Goal: Task Accomplishment & Management: Use online tool/utility

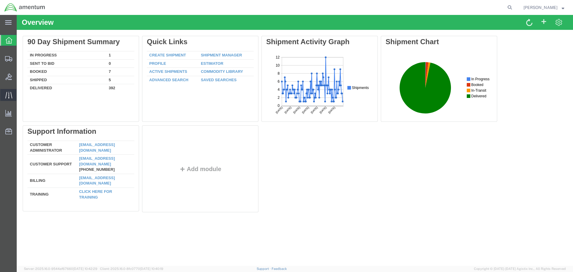
click at [9, 96] on icon at bounding box center [8, 95] width 7 height 7
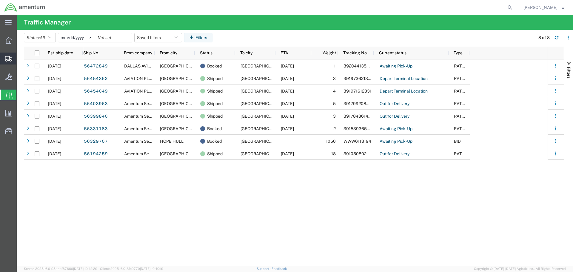
click at [7, 58] on icon at bounding box center [8, 58] width 7 height 5
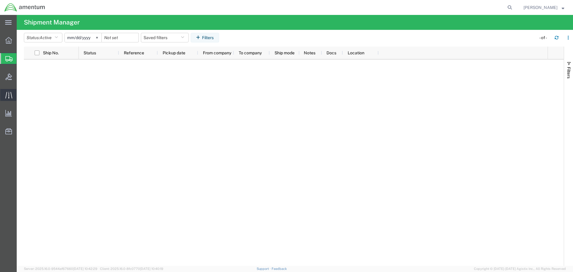
click at [8, 94] on icon at bounding box center [8, 95] width 7 height 7
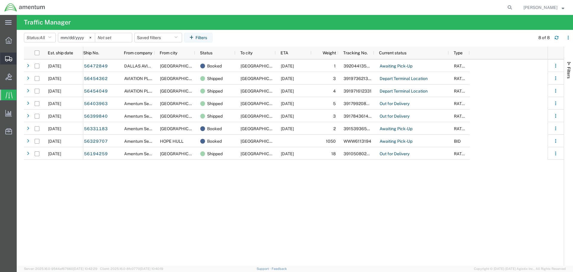
click at [7, 59] on icon at bounding box center [8, 58] width 7 height 5
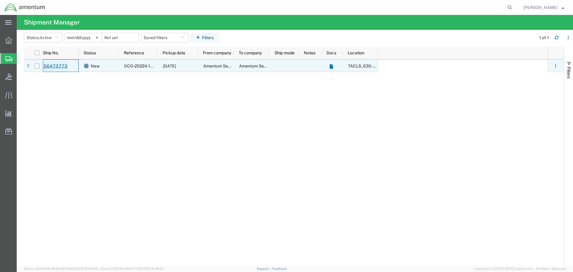
click at [59, 66] on link "56473773" at bounding box center [55, 66] width 24 height 10
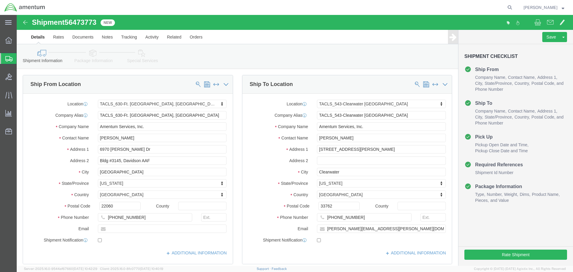
select select "42715"
select select "60191"
click button "Rate Shipment"
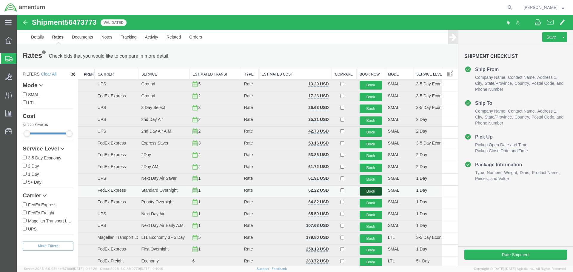
click at [366, 191] on button "Book" at bounding box center [371, 191] width 22 height 9
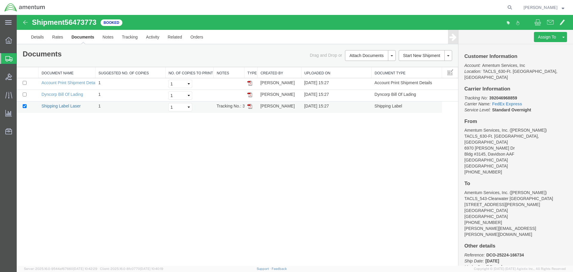
click at [52, 105] on link "Shipping Label Laser" at bounding box center [60, 106] width 39 height 5
